Goal: Task Accomplishment & Management: Manage account settings

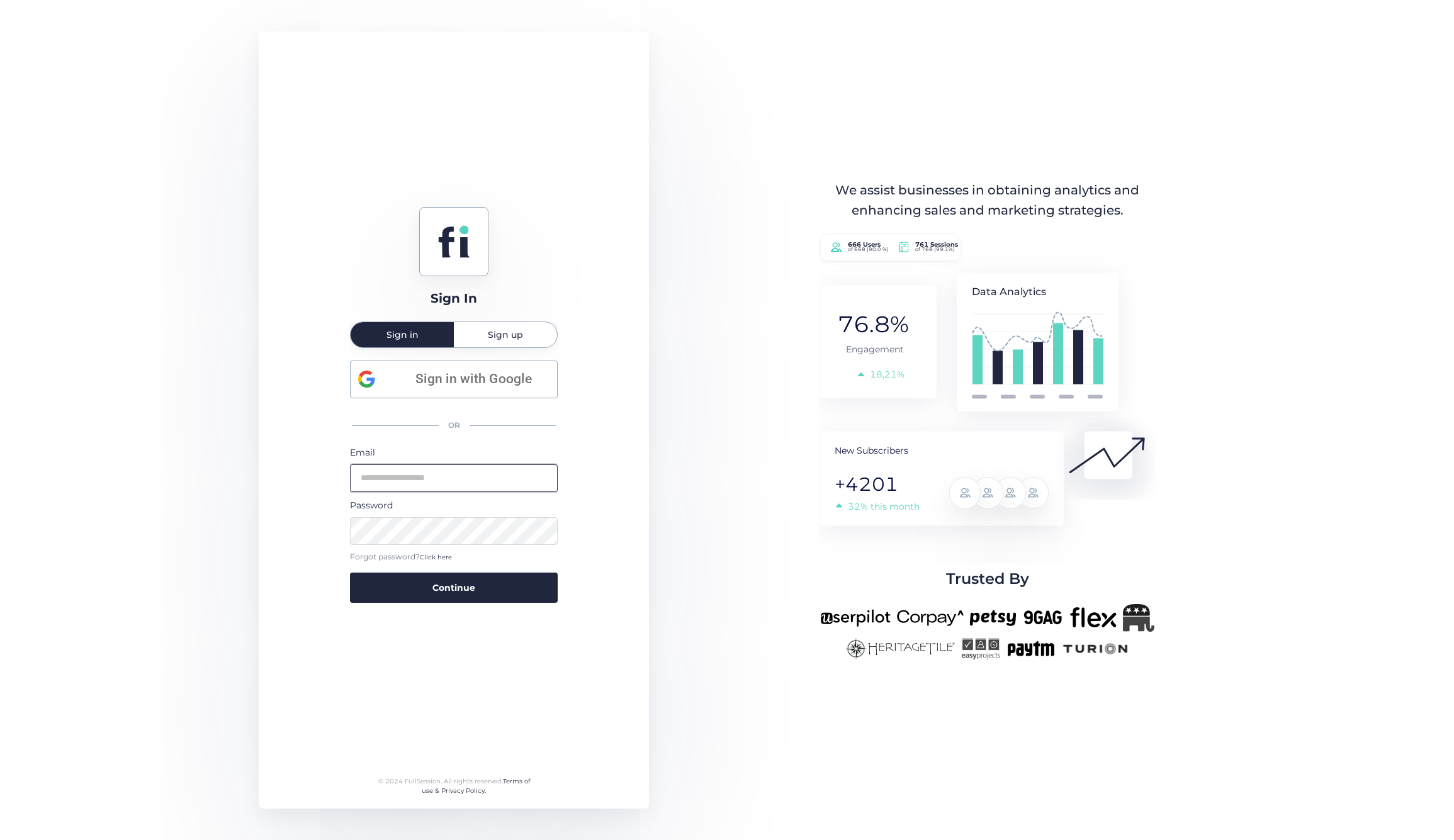
type input "**********"
click at [454, 588] on button "Continue" at bounding box center [454, 588] width 208 height 31
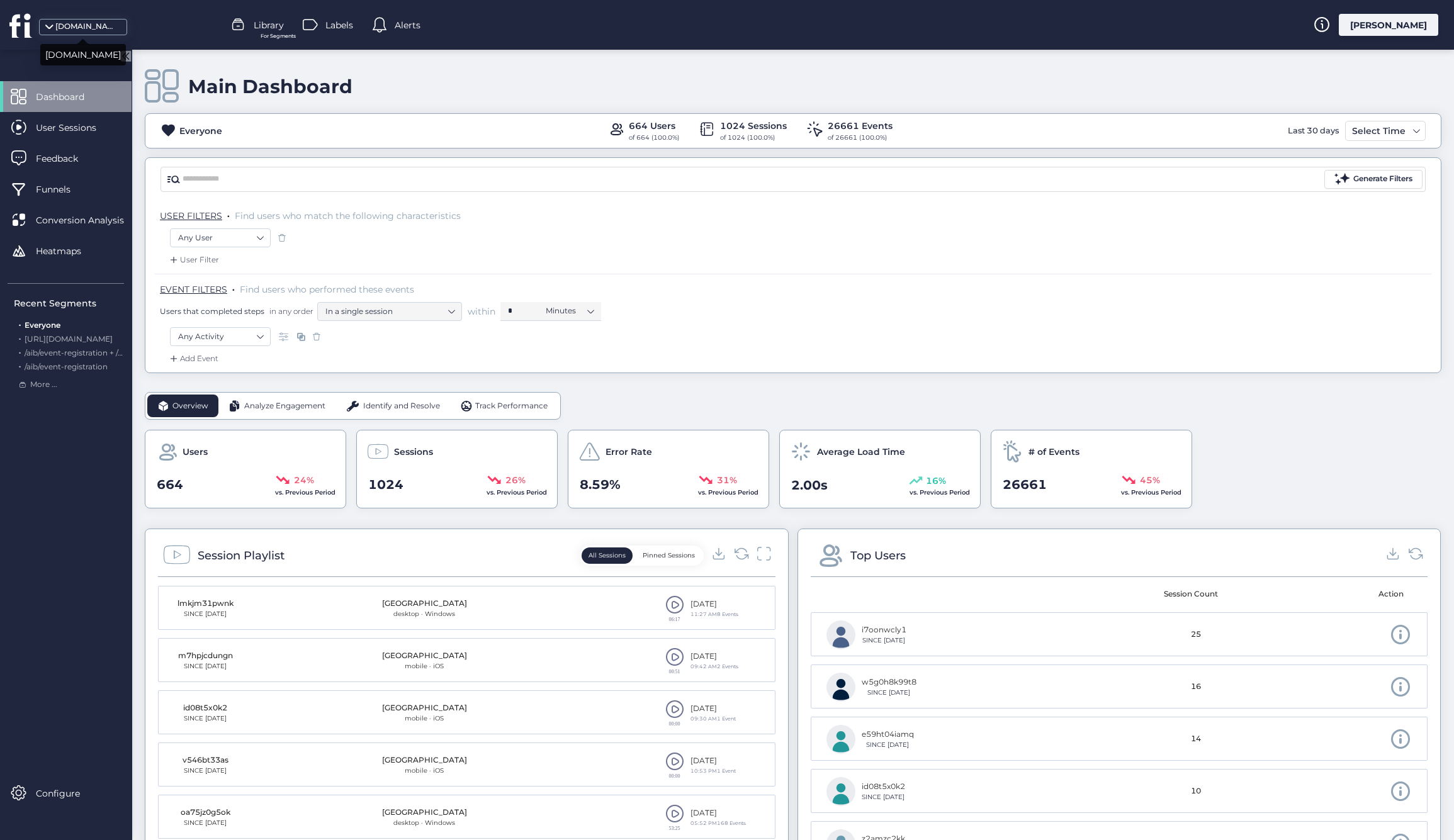
click at [84, 24] on div "[DOMAIN_NAME]" at bounding box center [87, 26] width 63 height 12
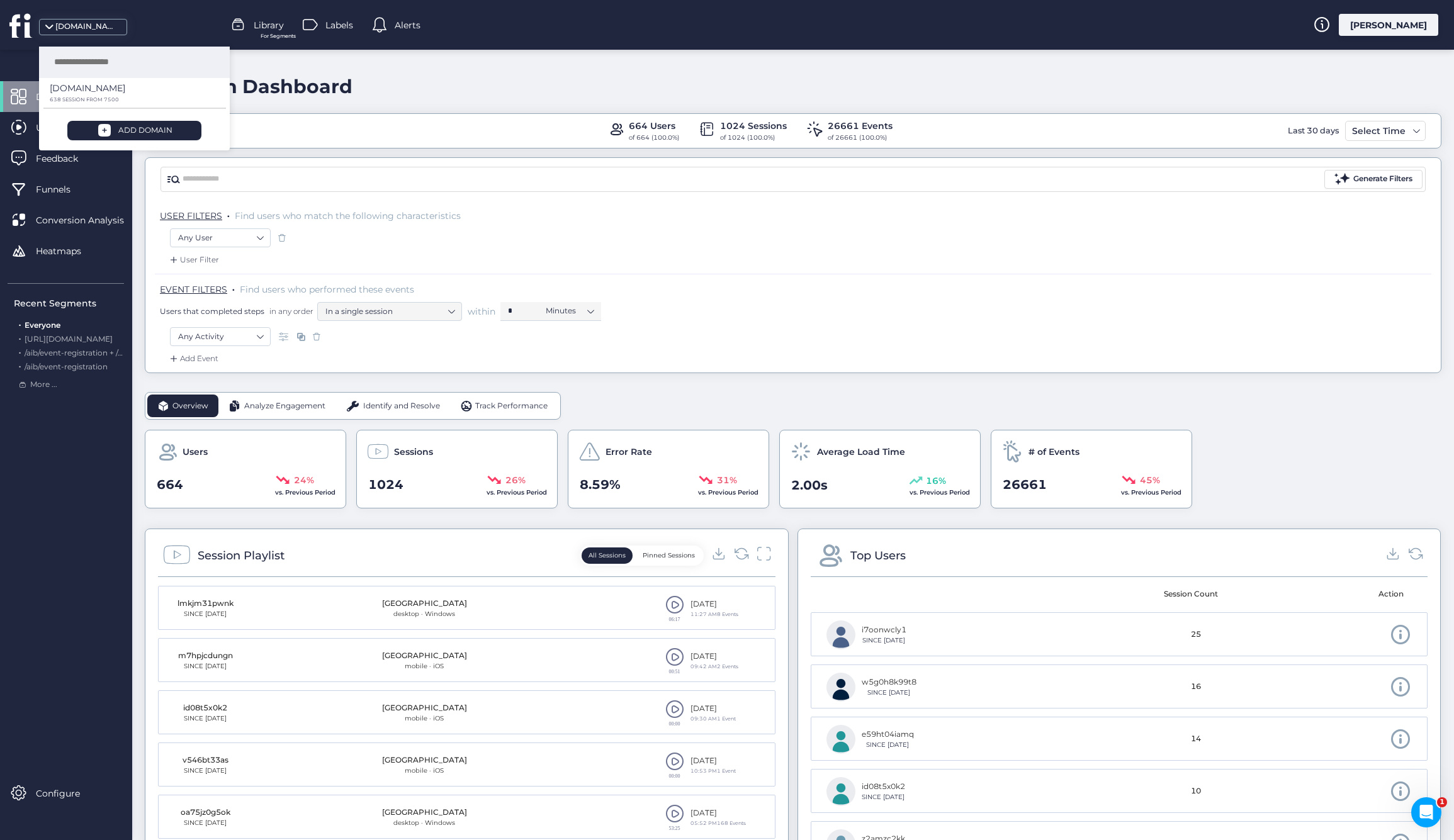
click at [55, 531] on div "Dashboard User Sessions Feedback Funnels Conversion Analysis Heatmaps Recent Se…" at bounding box center [65, 445] width 131 height 728
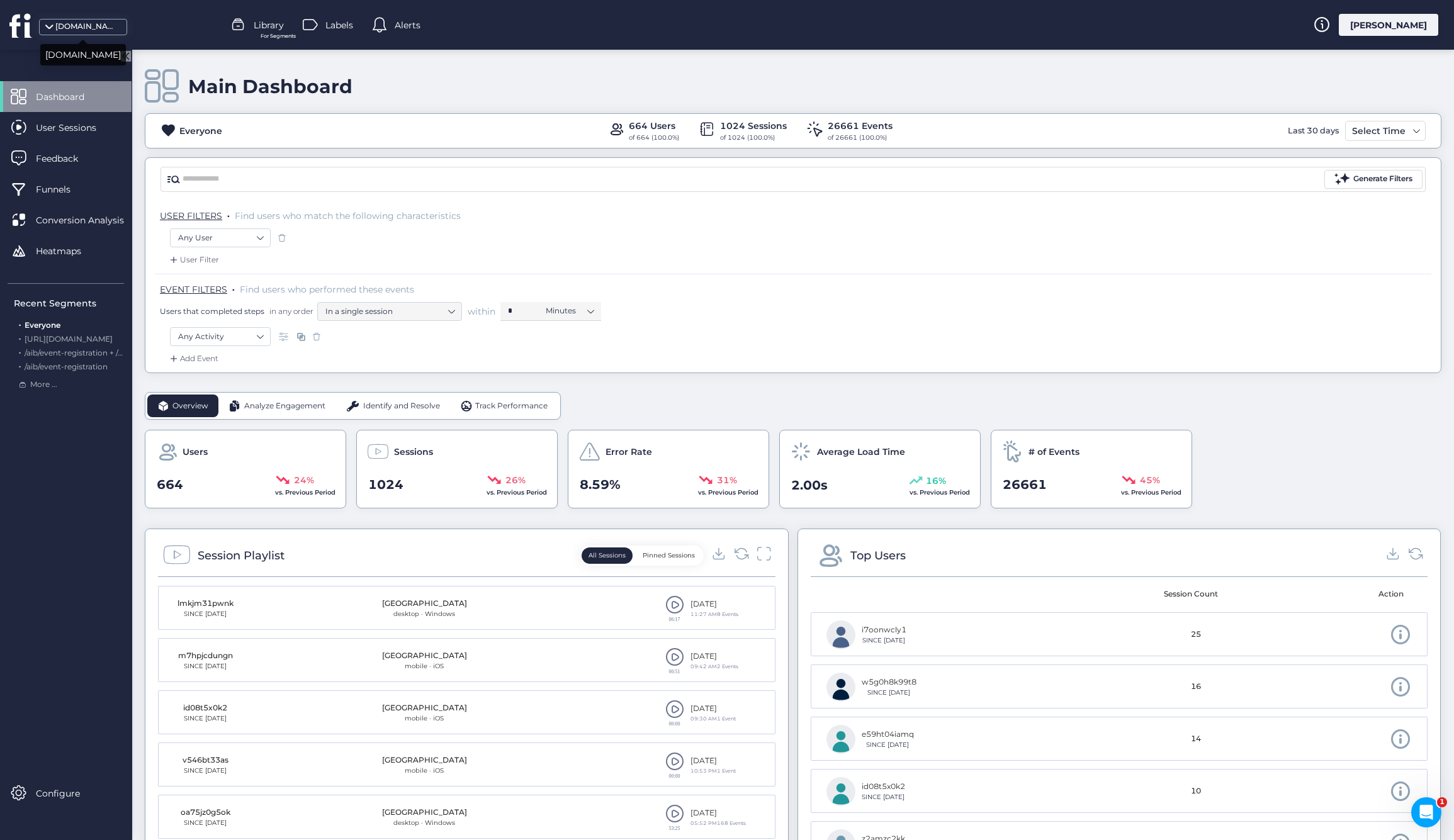
click at [50, 25] on span at bounding box center [49, 31] width 12 height 12
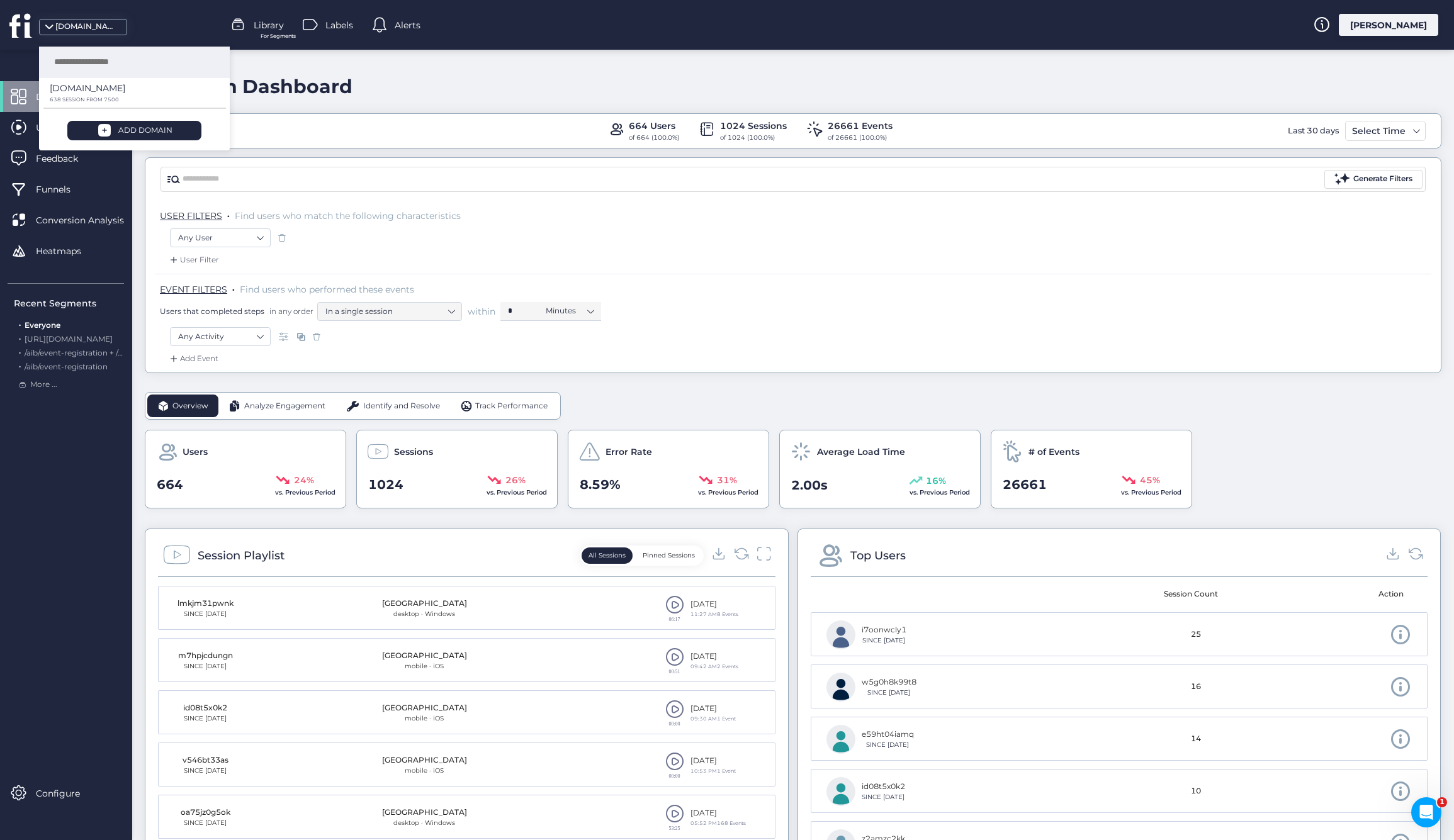
click at [40, 461] on div "Dashboard User Sessions Feedback Funnels Conversion Analysis Heatmaps Recent Se…" at bounding box center [65, 445] width 131 height 728
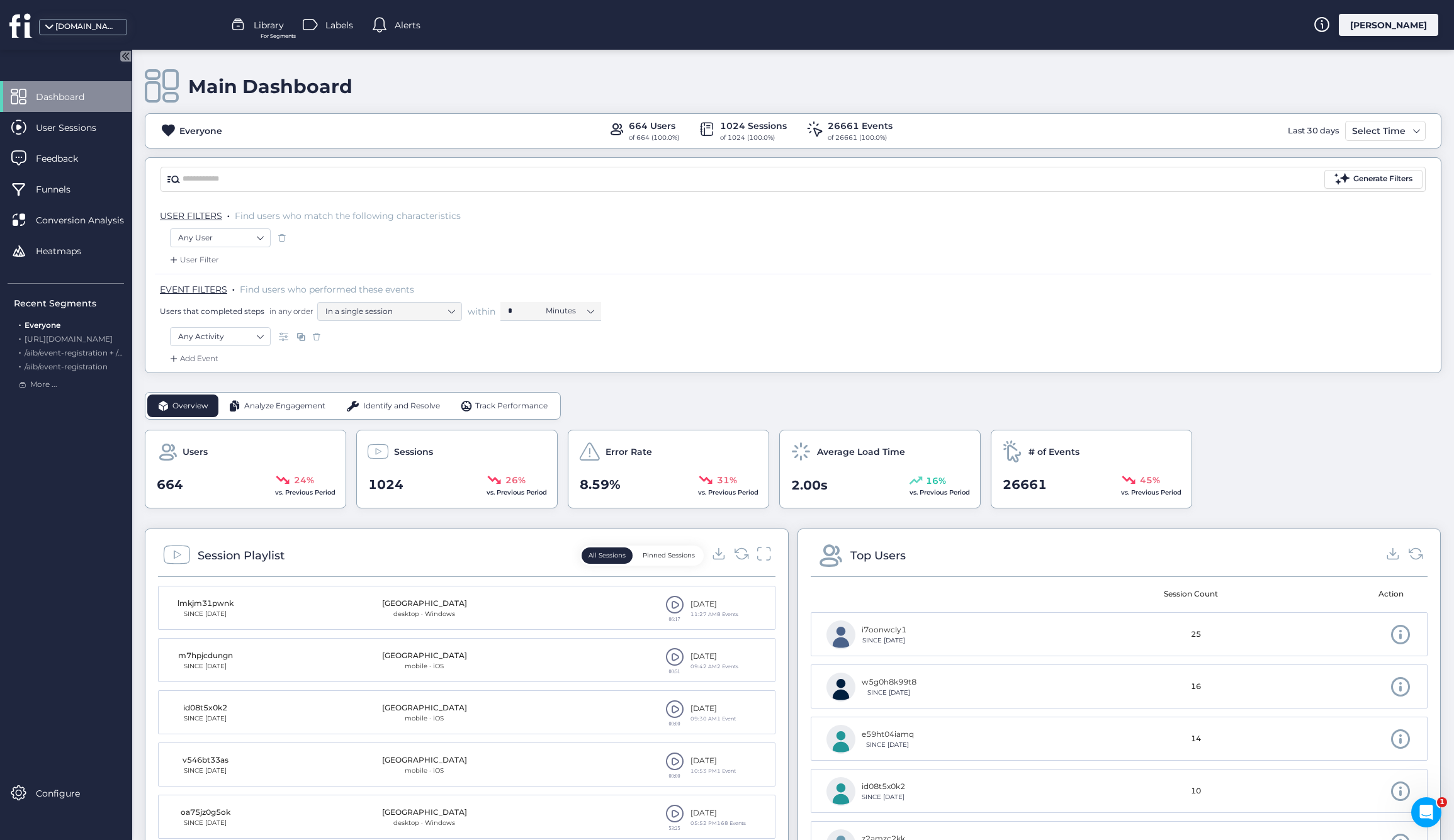
click at [1384, 26] on div "[PERSON_NAME]" at bounding box center [1388, 25] width 100 height 22
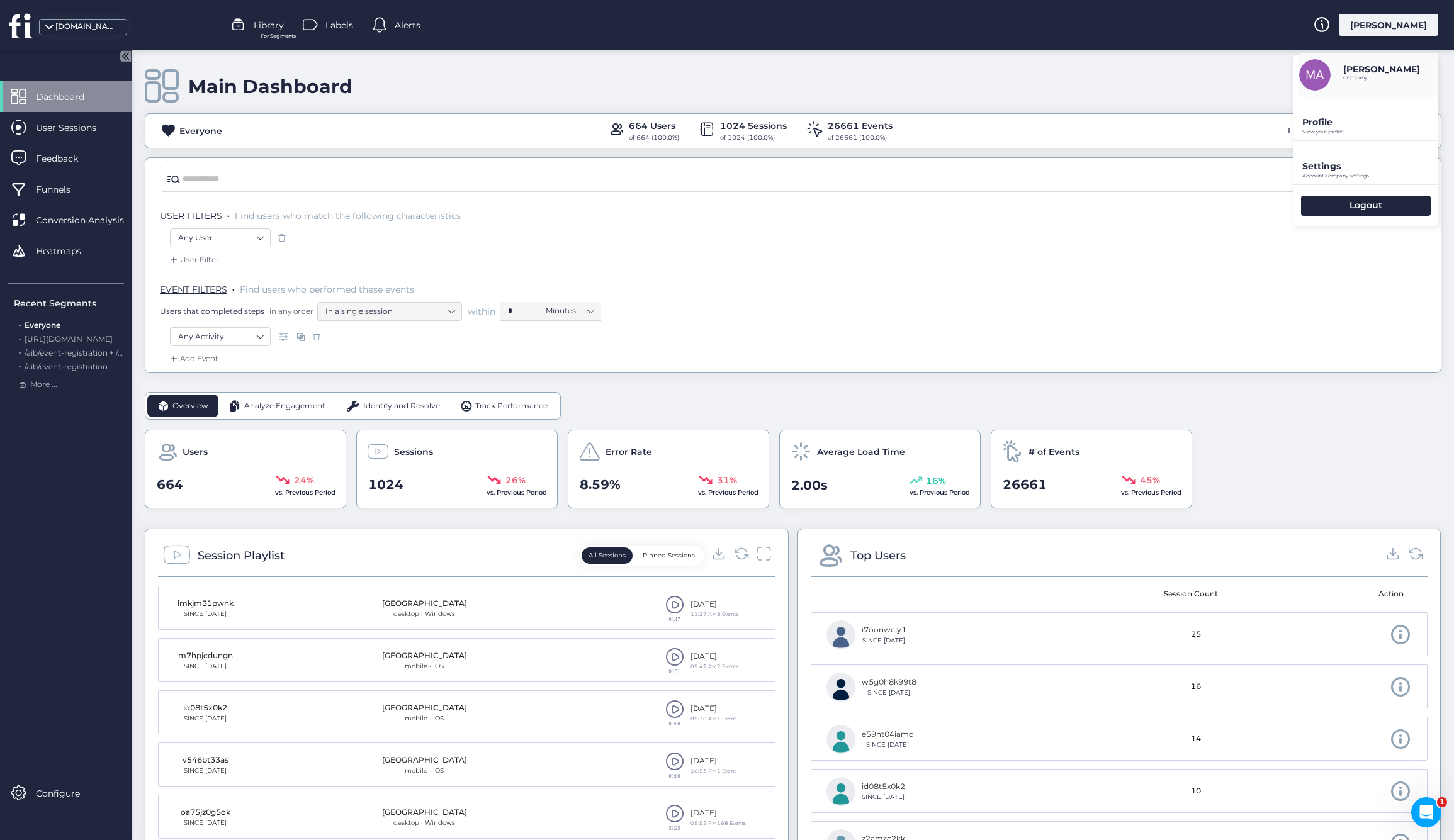
click at [1316, 120] on p "Profile" at bounding box center [1370, 122] width 136 height 12
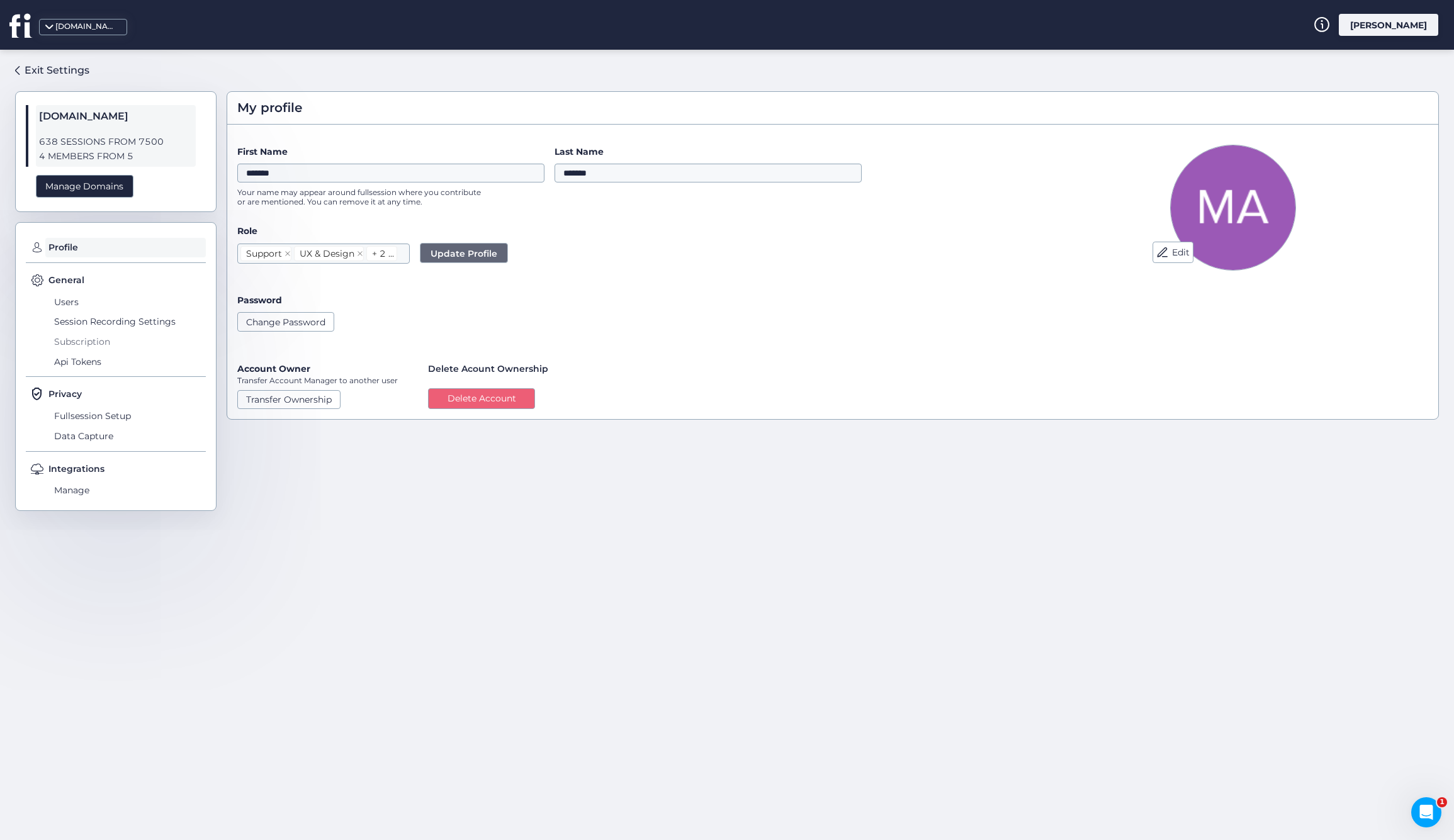
click at [101, 340] on span "Subscription" at bounding box center [129, 342] width 155 height 20
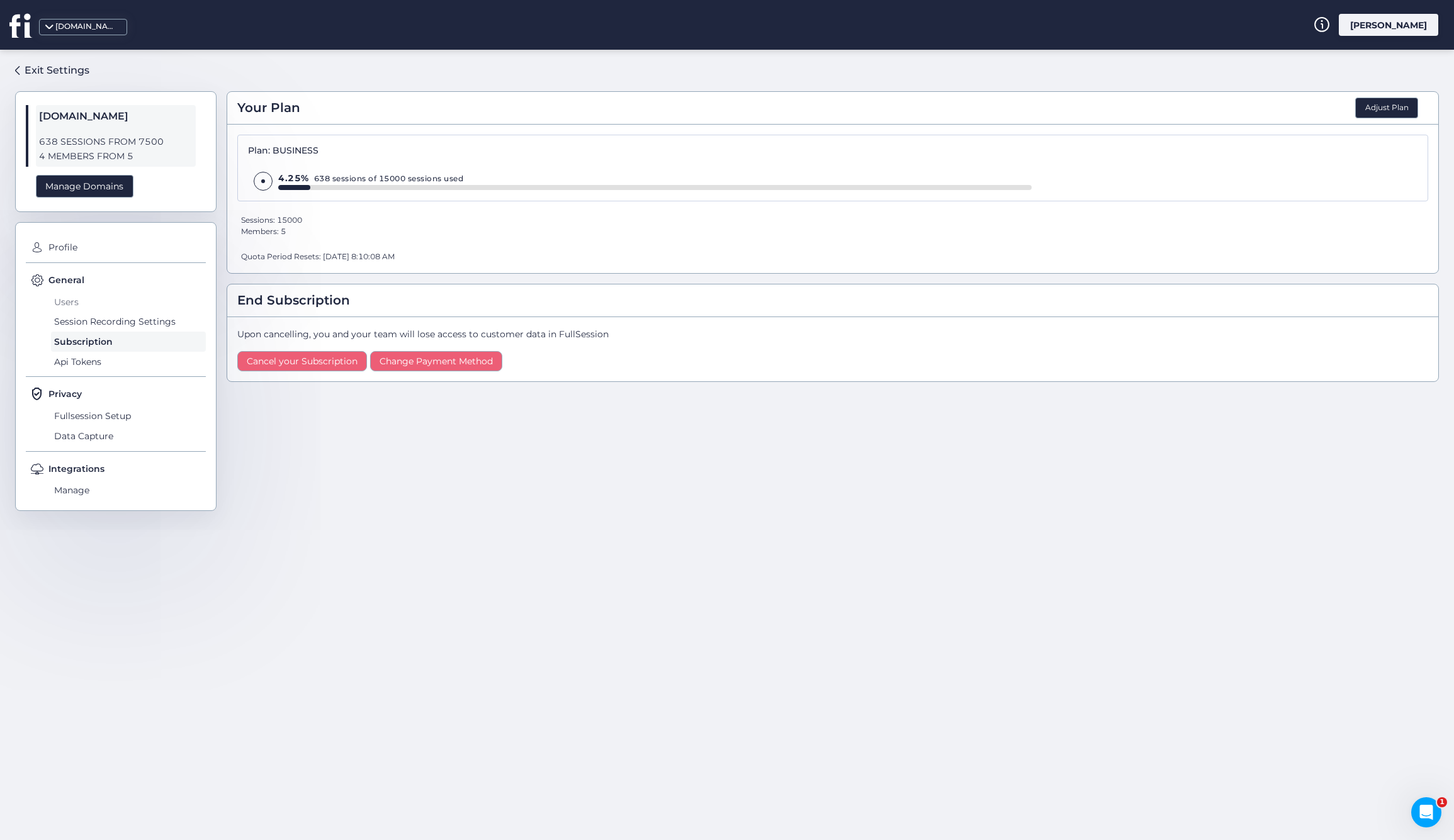
click at [69, 296] on span "Users" at bounding box center [129, 302] width 155 height 20
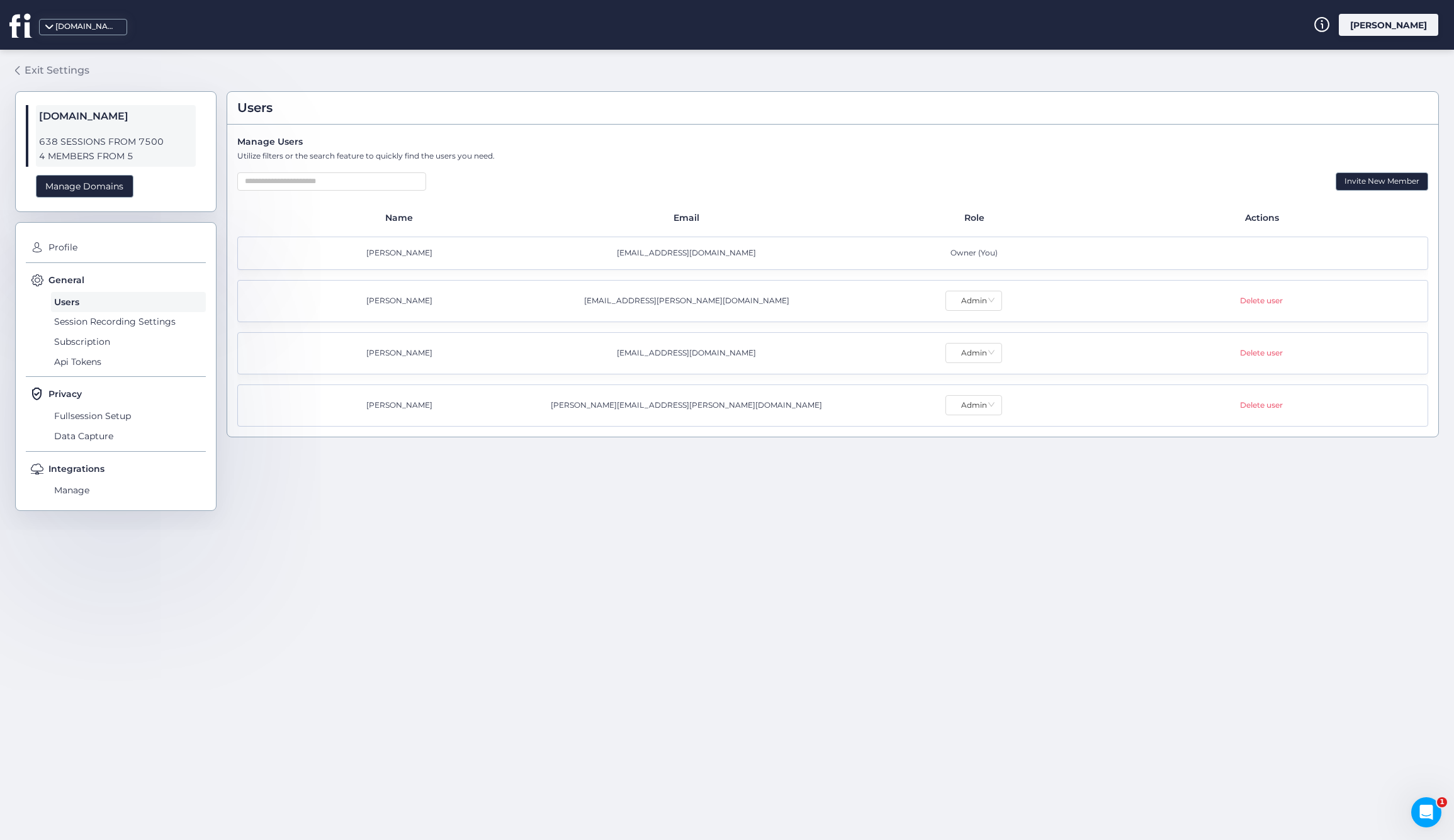
click at [17, 71] on span at bounding box center [17, 70] width 4 height 9
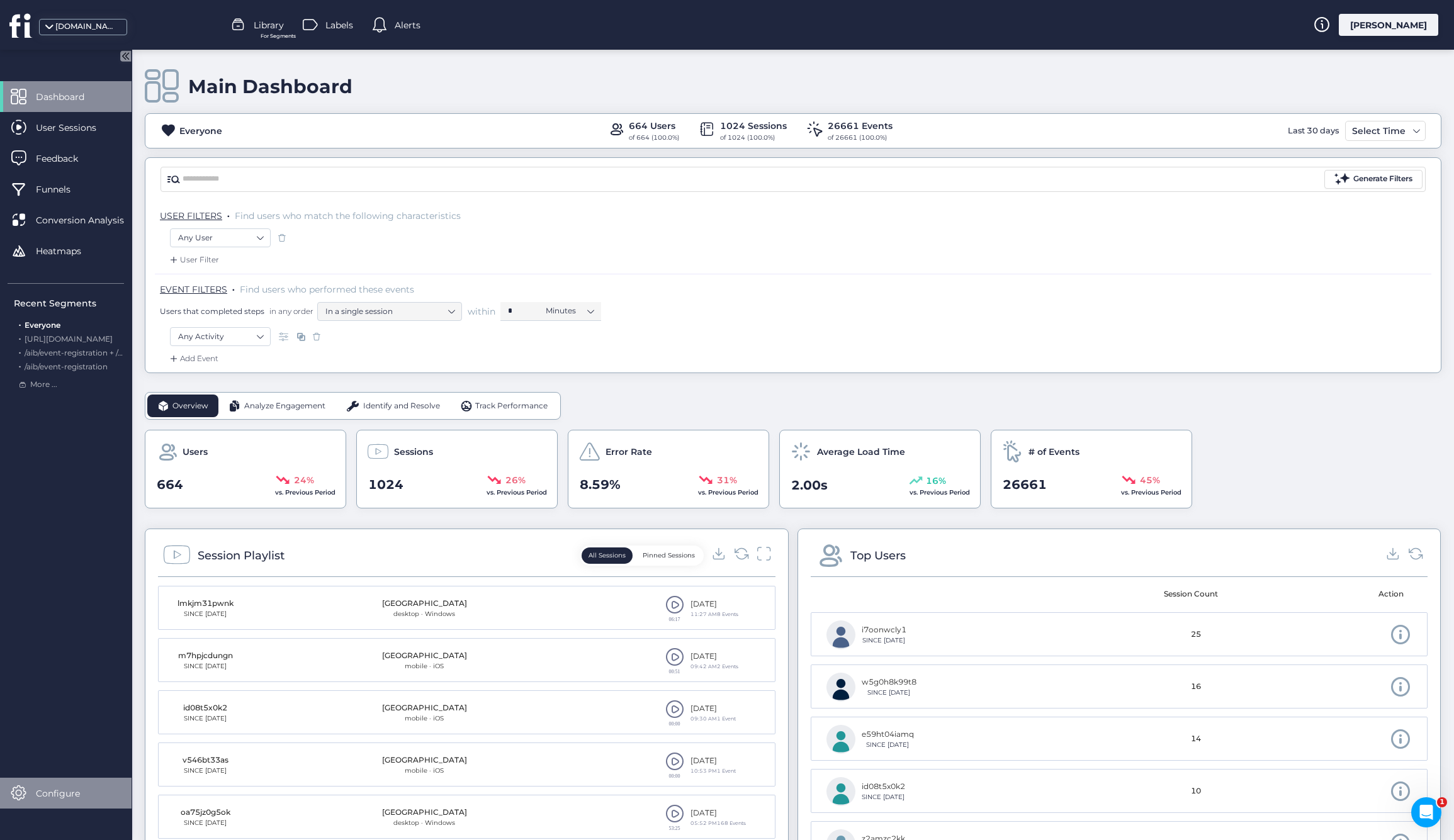
click at [50, 795] on span "Configure" at bounding box center [67, 793] width 63 height 14
click at [38, 694] on div "Dashboard User Sessions Feedback Funnels Conversion Analysis Heatmaps Recent Se…" at bounding box center [65, 445] width 131 height 728
click at [1329, 26] on icon at bounding box center [1321, 25] width 16 height 15
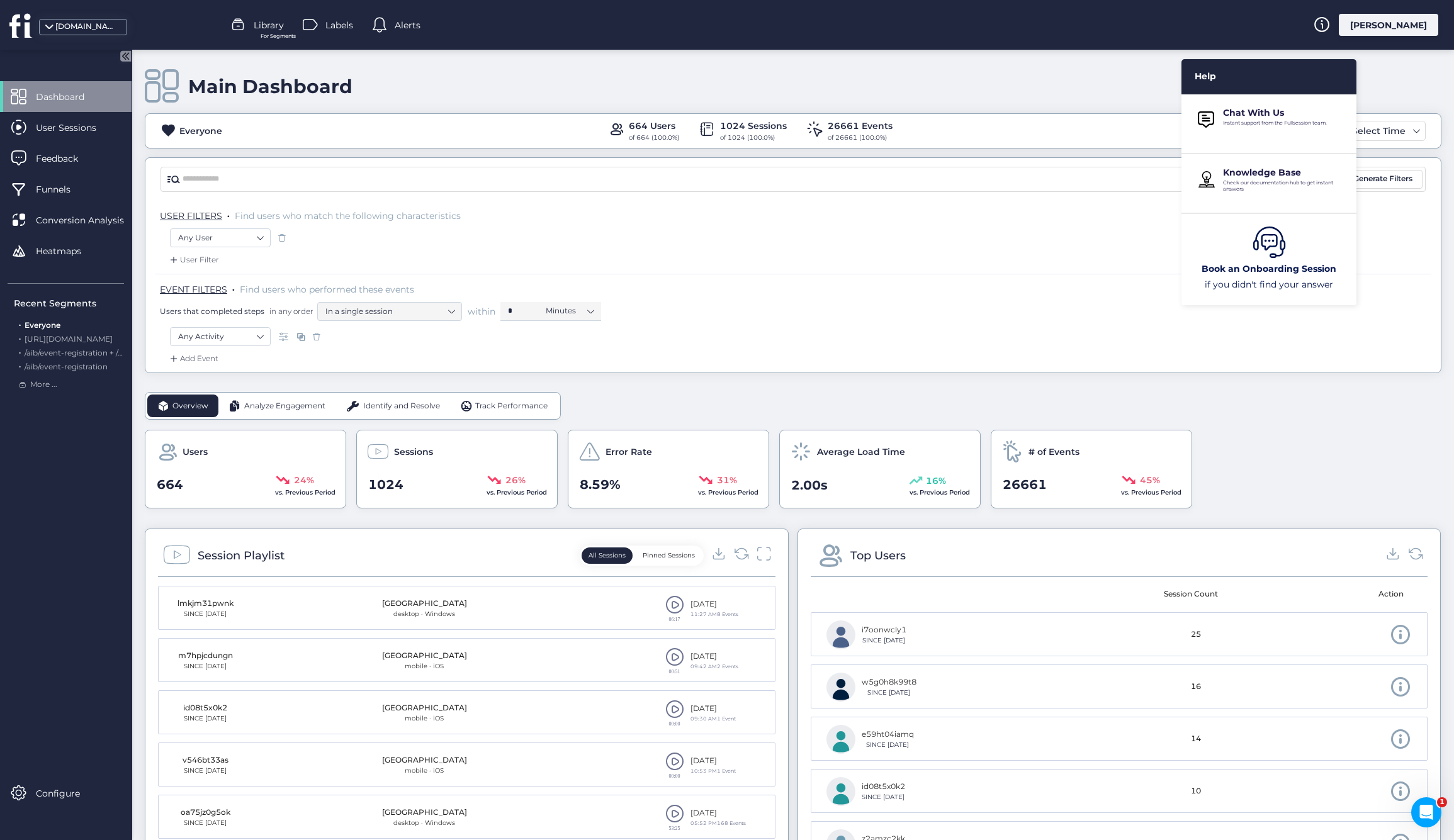
drag, startPoint x: 1275, startPoint y: 24, endPoint x: 1312, endPoint y: 27, distance: 37.1
click at [1277, 24] on div "[DOMAIN_NAME] Library For Segments Labels Alerts [PERSON_NAME]" at bounding box center [727, 25] width 1454 height 50
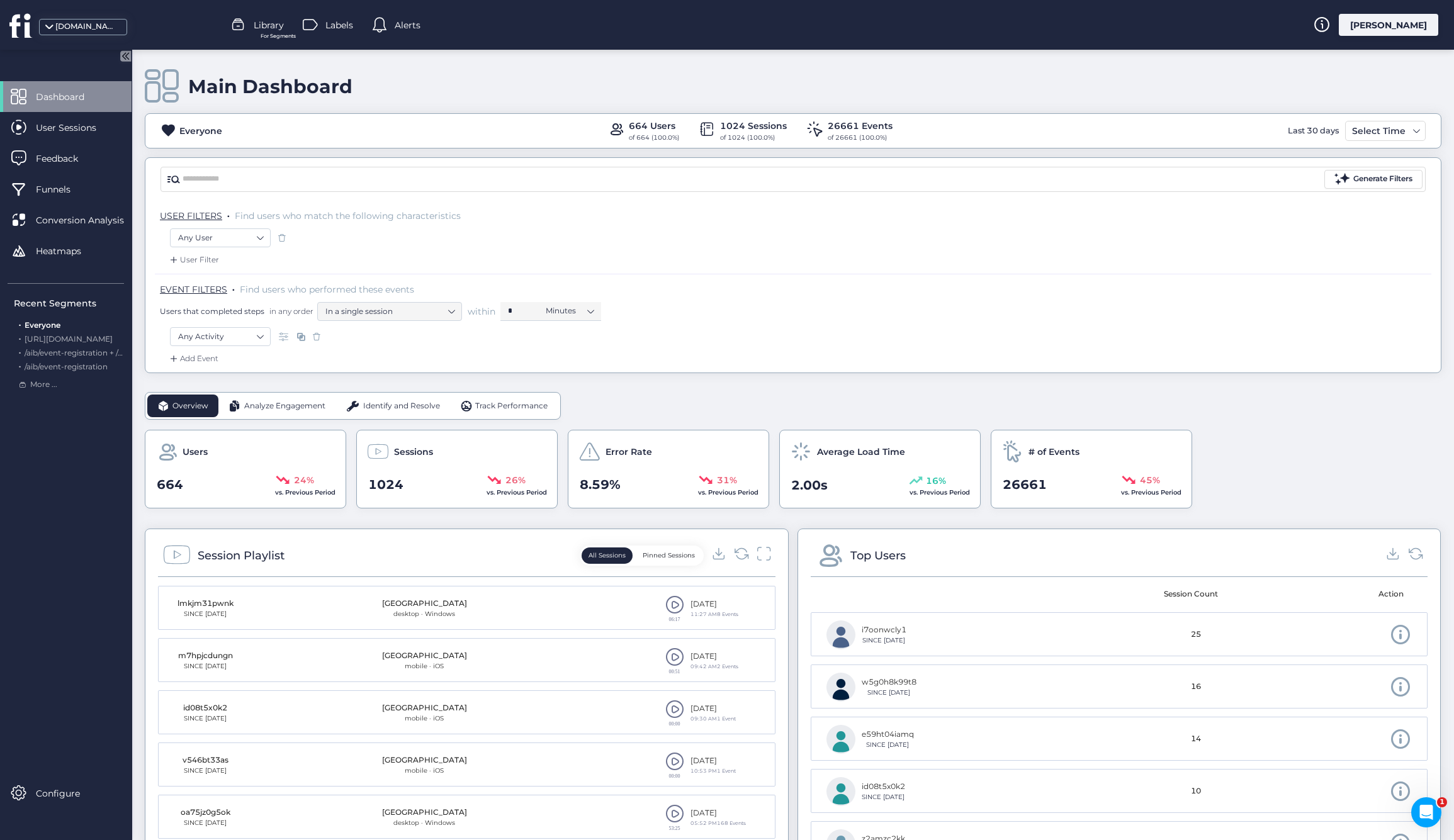
click at [1390, 25] on div "[PERSON_NAME]" at bounding box center [1388, 25] width 100 height 22
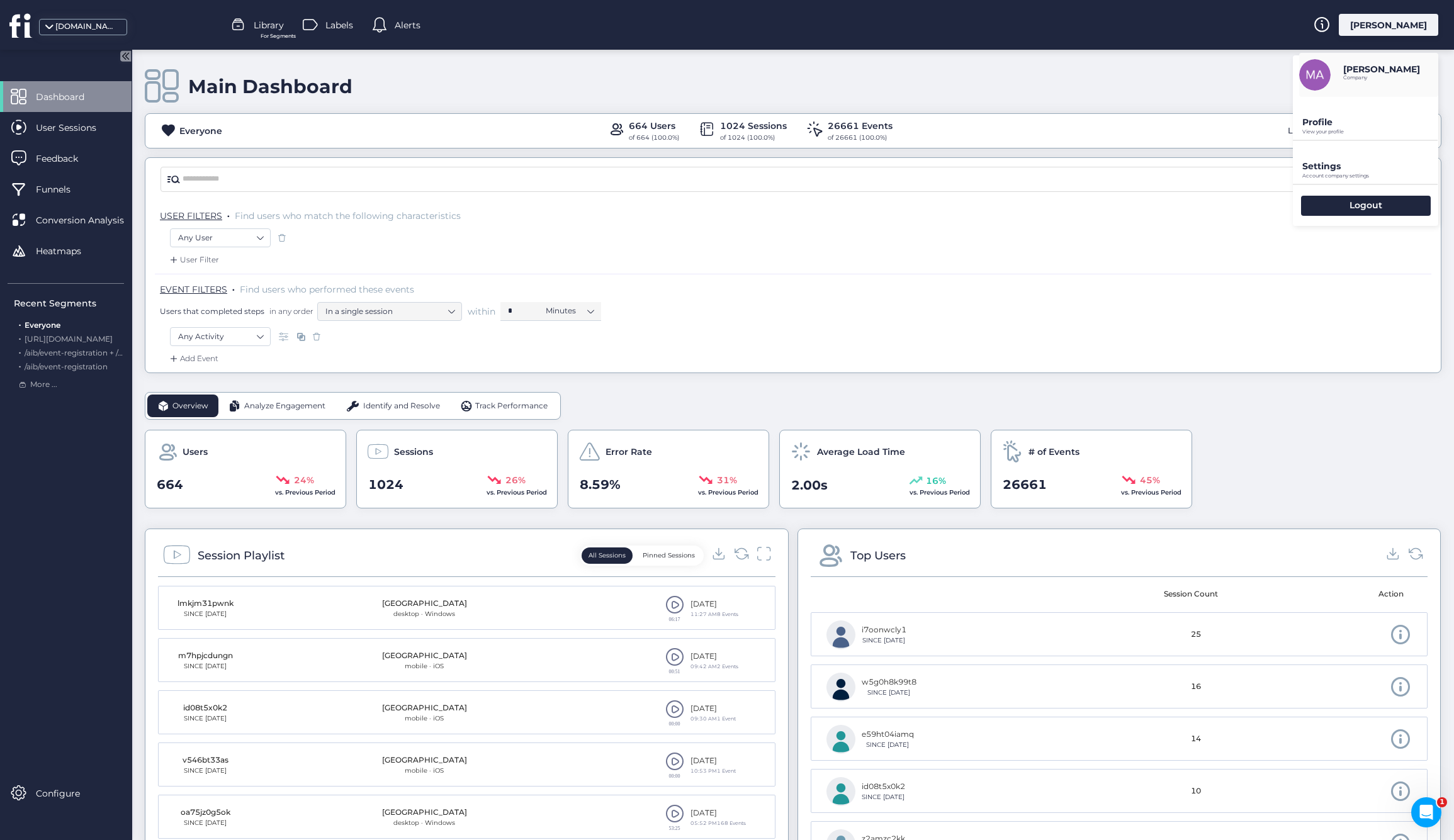
click at [1327, 128] on p "Settings" at bounding box center [1370, 122] width 136 height 12
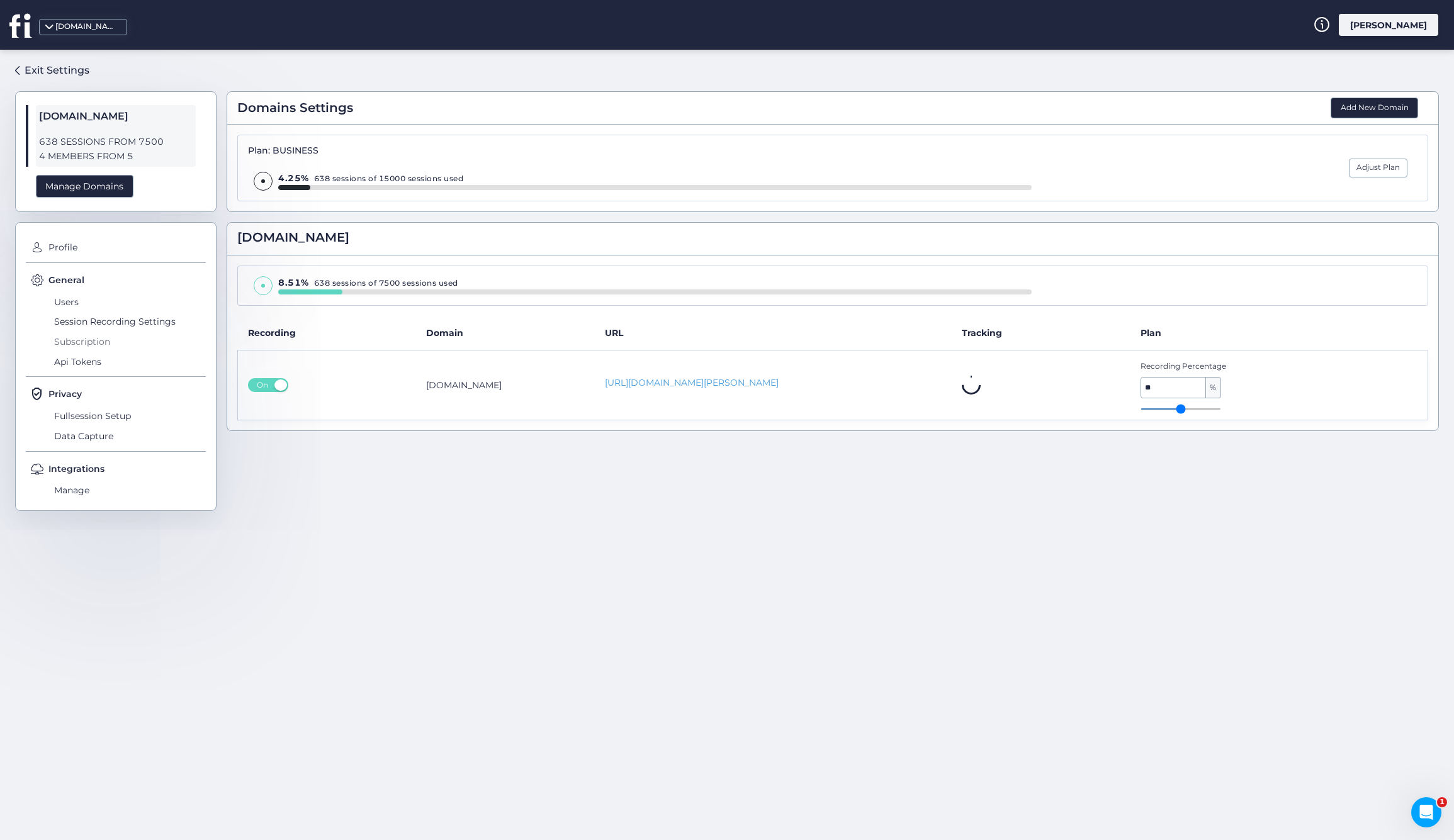
click at [78, 341] on span "Subscription" at bounding box center [129, 342] width 155 height 20
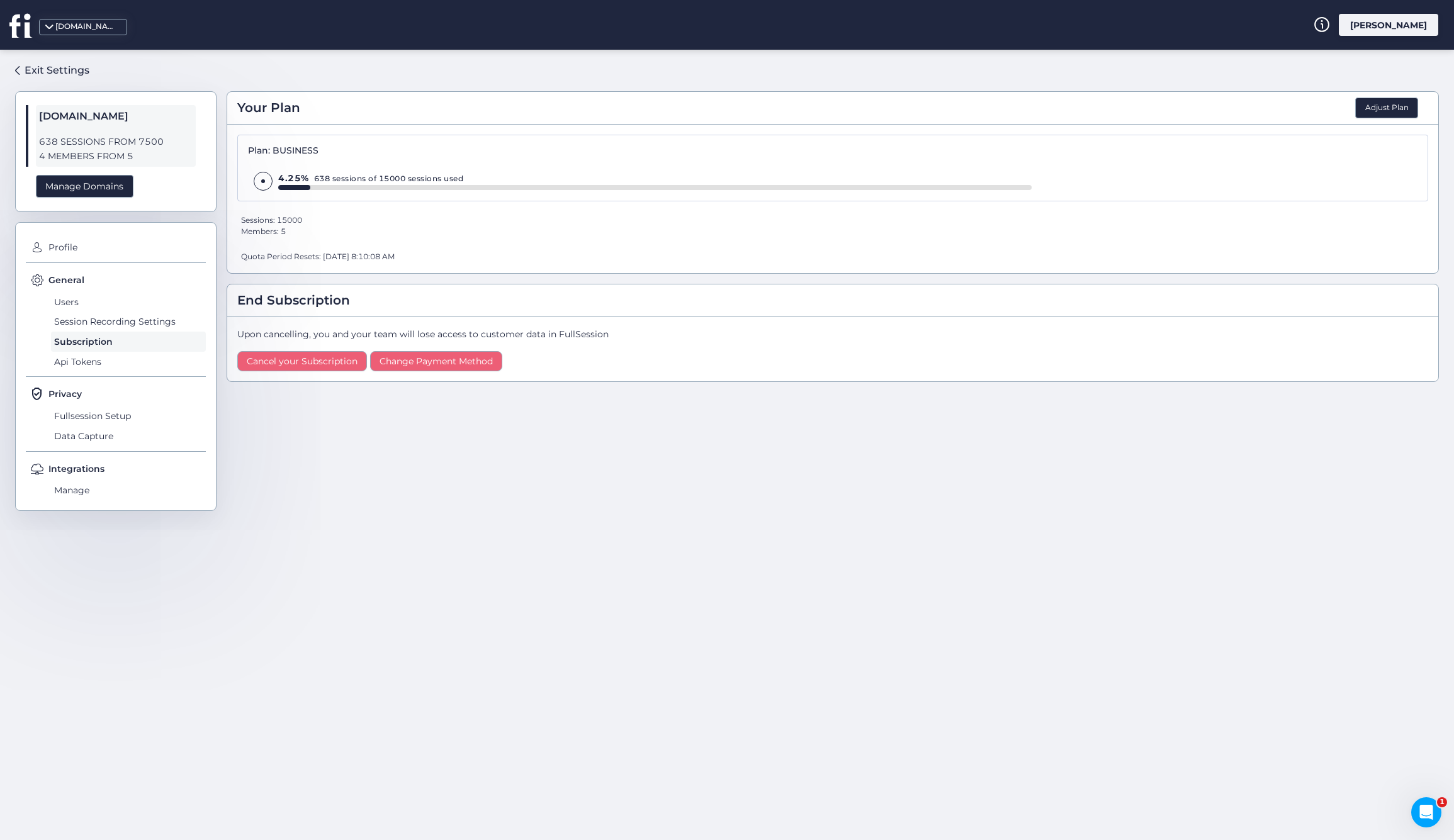
click at [540, 513] on div "Your Plan Adjust Plan Plan: BUSINESS 4.25% 638 sessions of 15000 sessions used …" at bounding box center [833, 439] width 1212 height 760
